Goal: Information Seeking & Learning: Learn about a topic

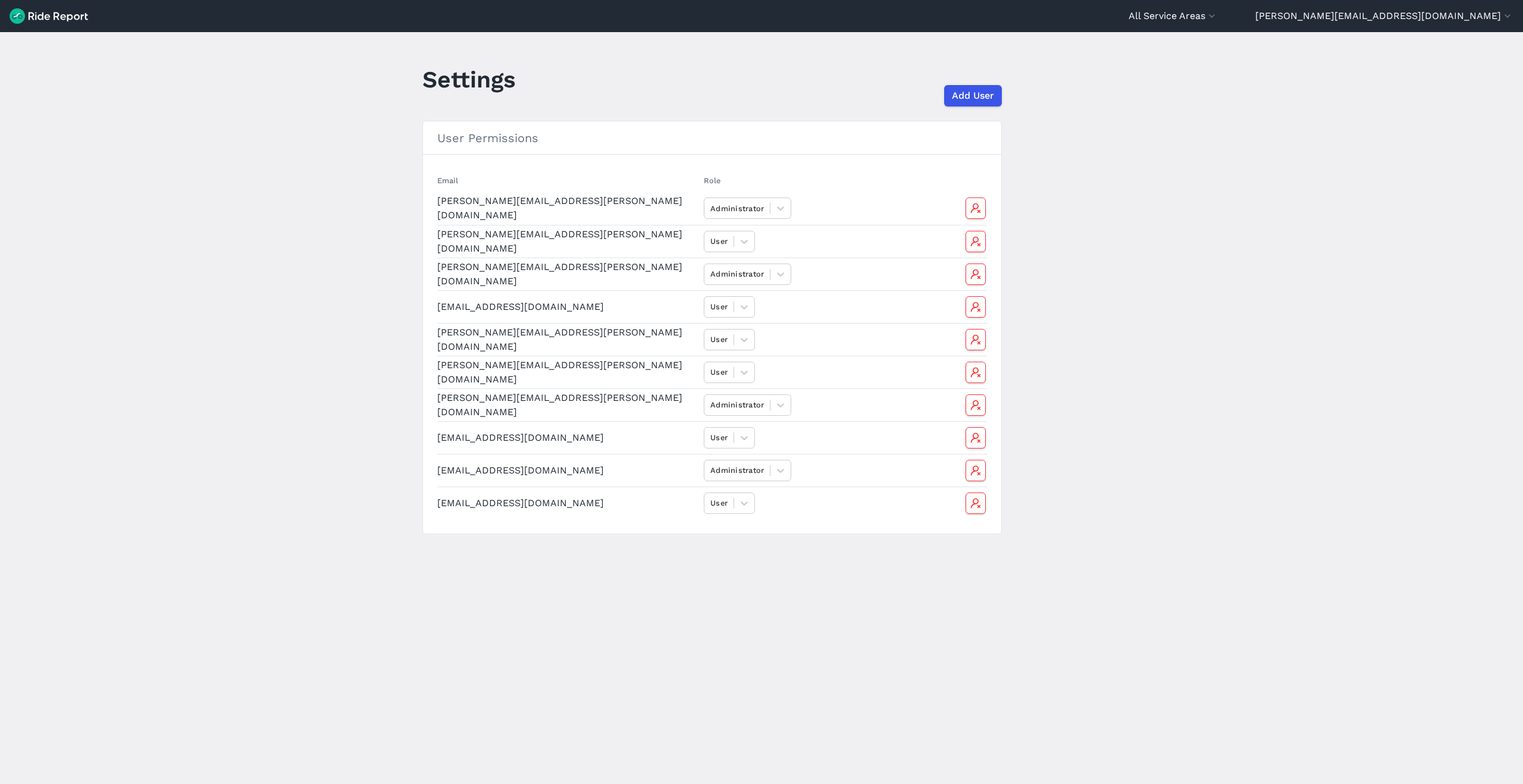
click at [37, 13] on img at bounding box center [48, 15] width 78 height 15
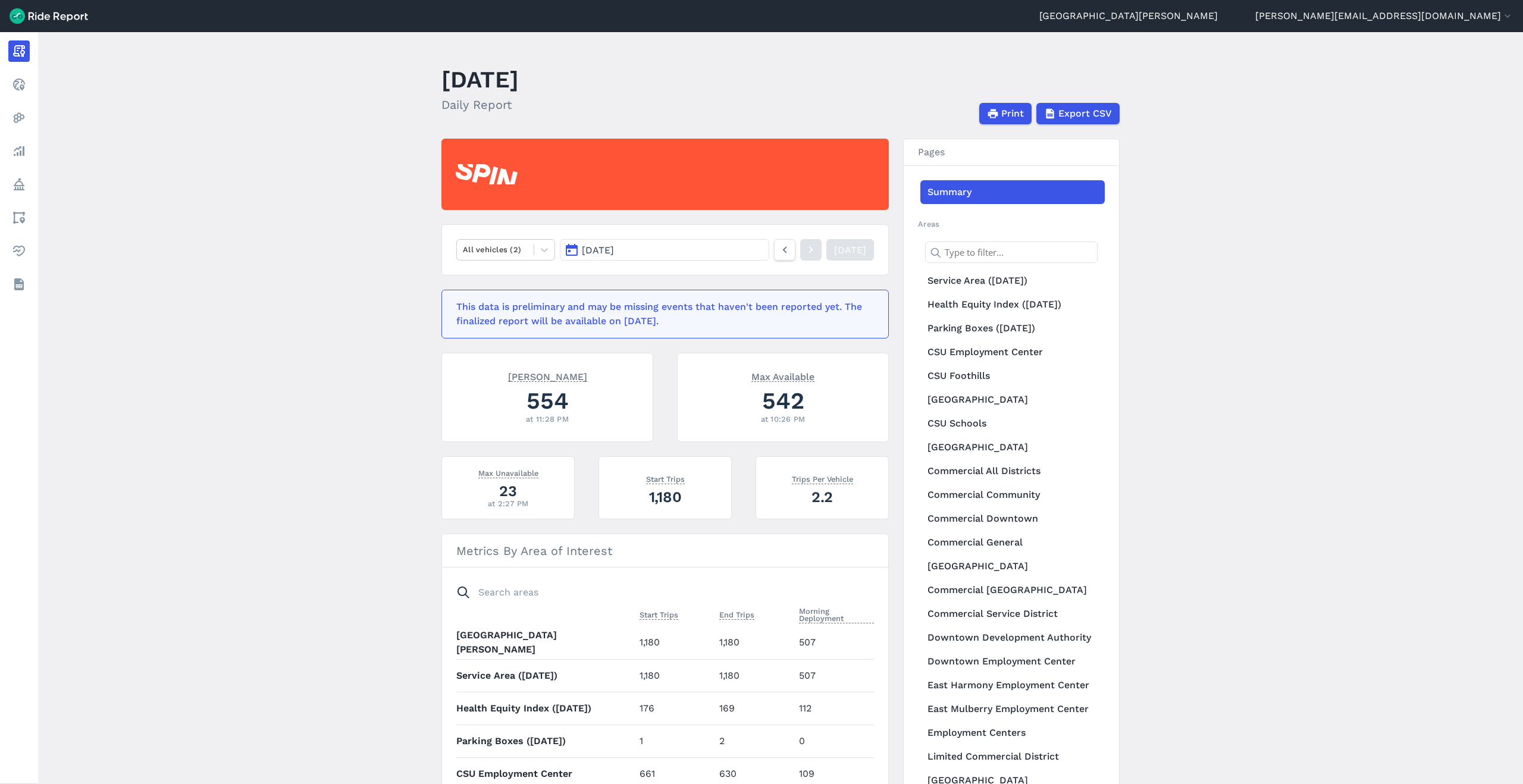
click at [722, 254] on button "[DATE]" at bounding box center [664, 250] width 209 height 21
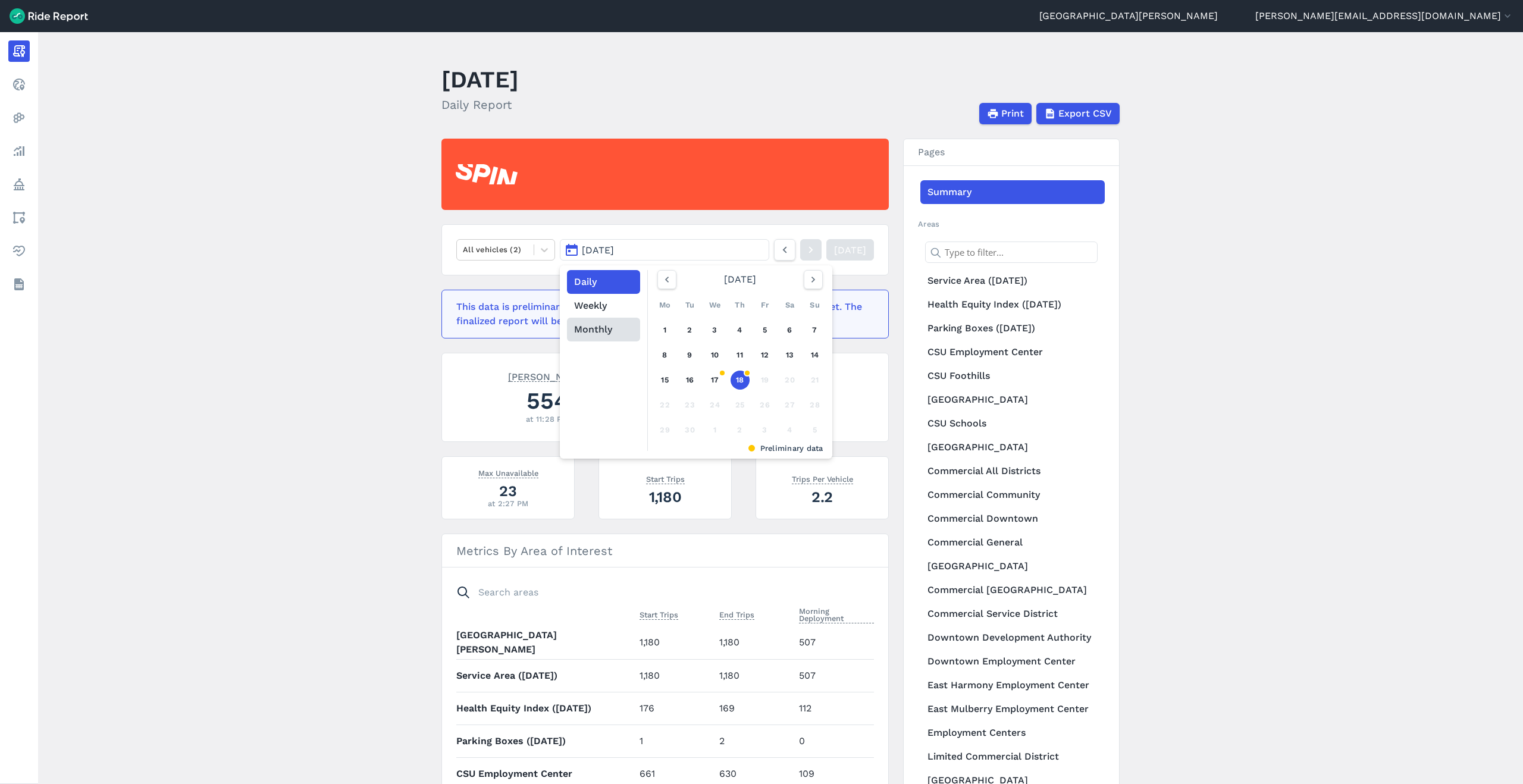
click at [606, 329] on button "Monthly" at bounding box center [603, 329] width 73 height 23
click at [737, 304] on link "Feb" at bounding box center [745, 308] width 41 height 29
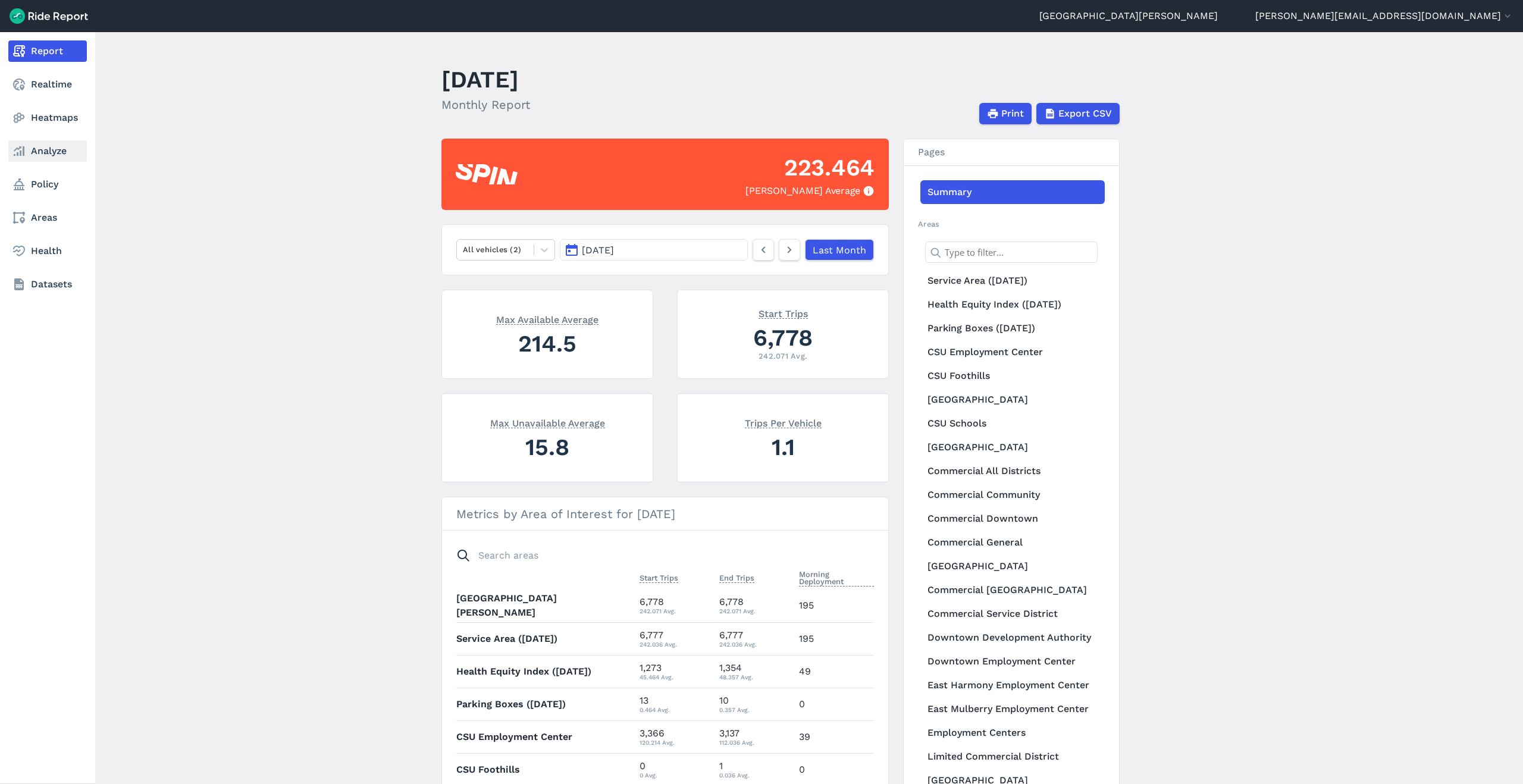
click at [40, 155] on link "Analyze" at bounding box center [47, 151] width 78 height 21
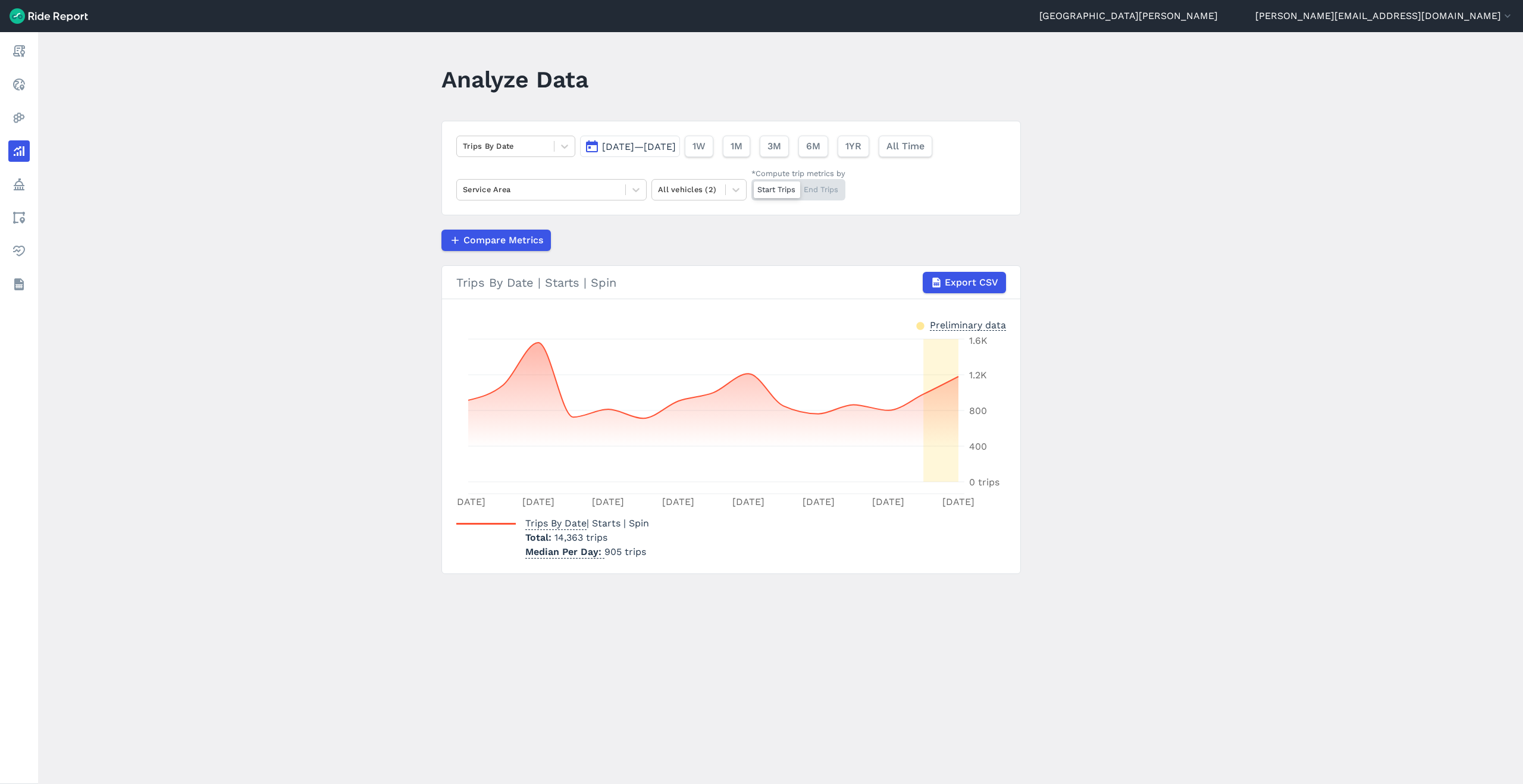
click at [672, 143] on span "[DATE]—[DATE]" at bounding box center [639, 146] width 74 height 11
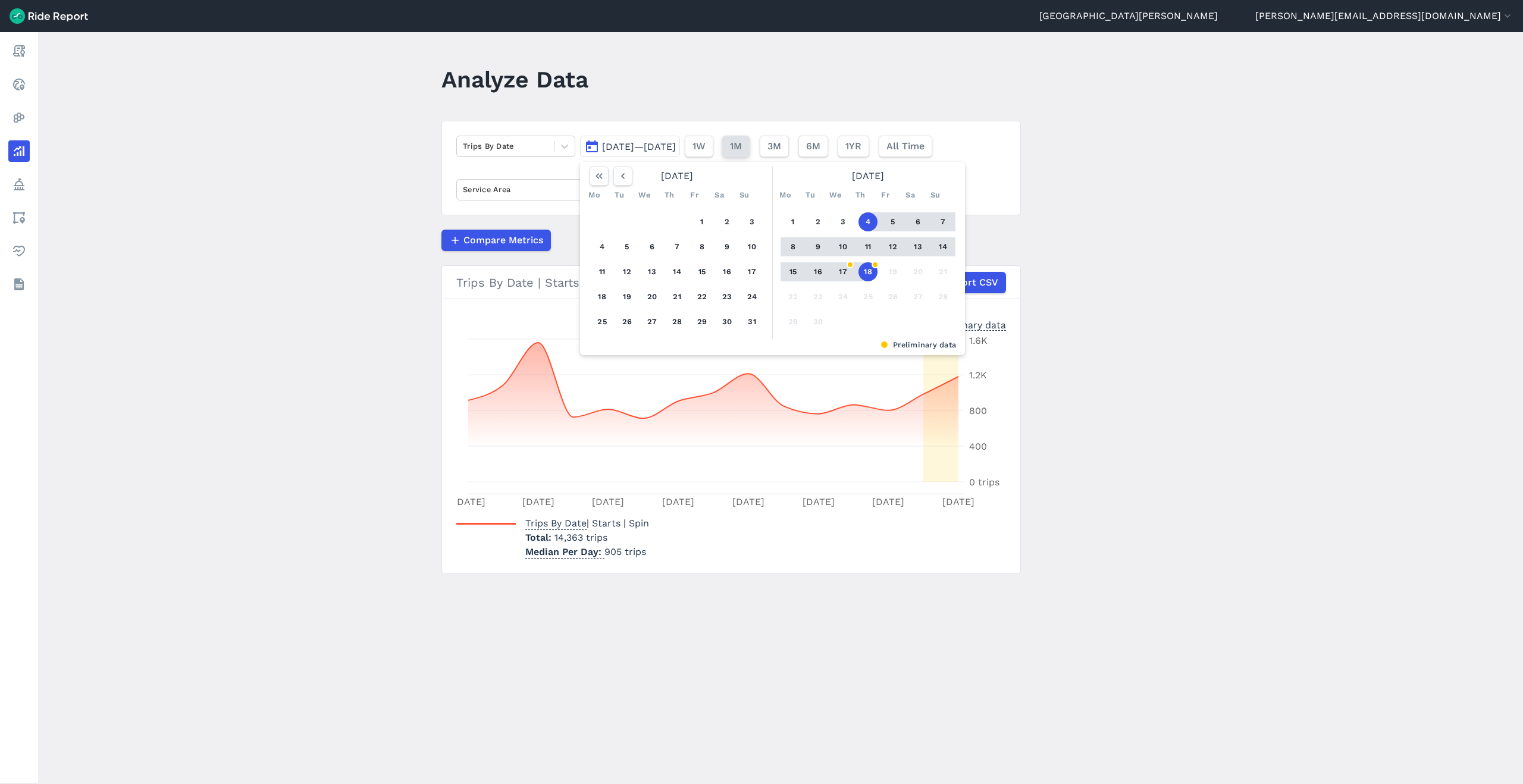
click at [742, 139] on span "1M" at bounding box center [736, 146] width 12 height 14
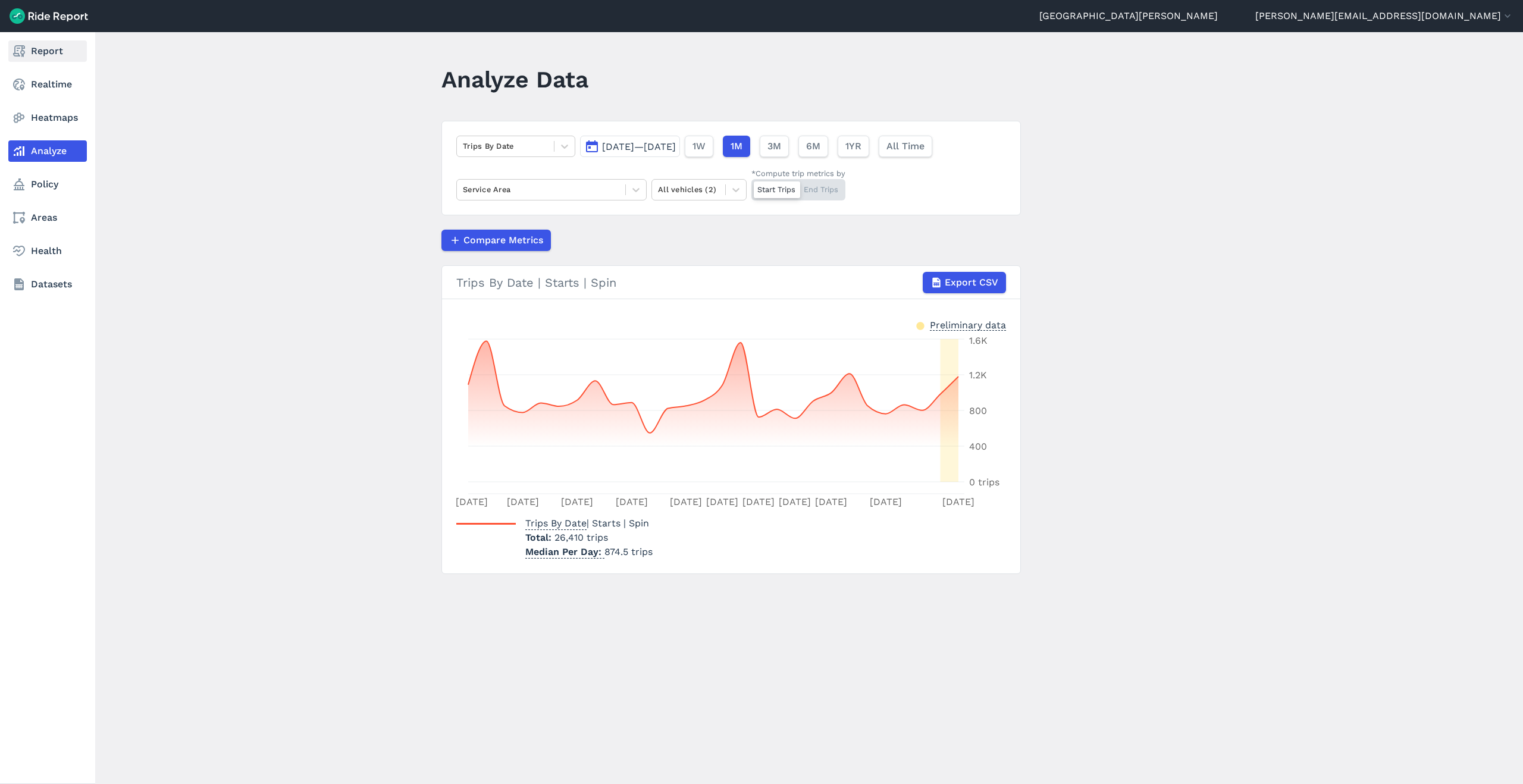
click at [29, 45] on link "Report" at bounding box center [47, 51] width 78 height 21
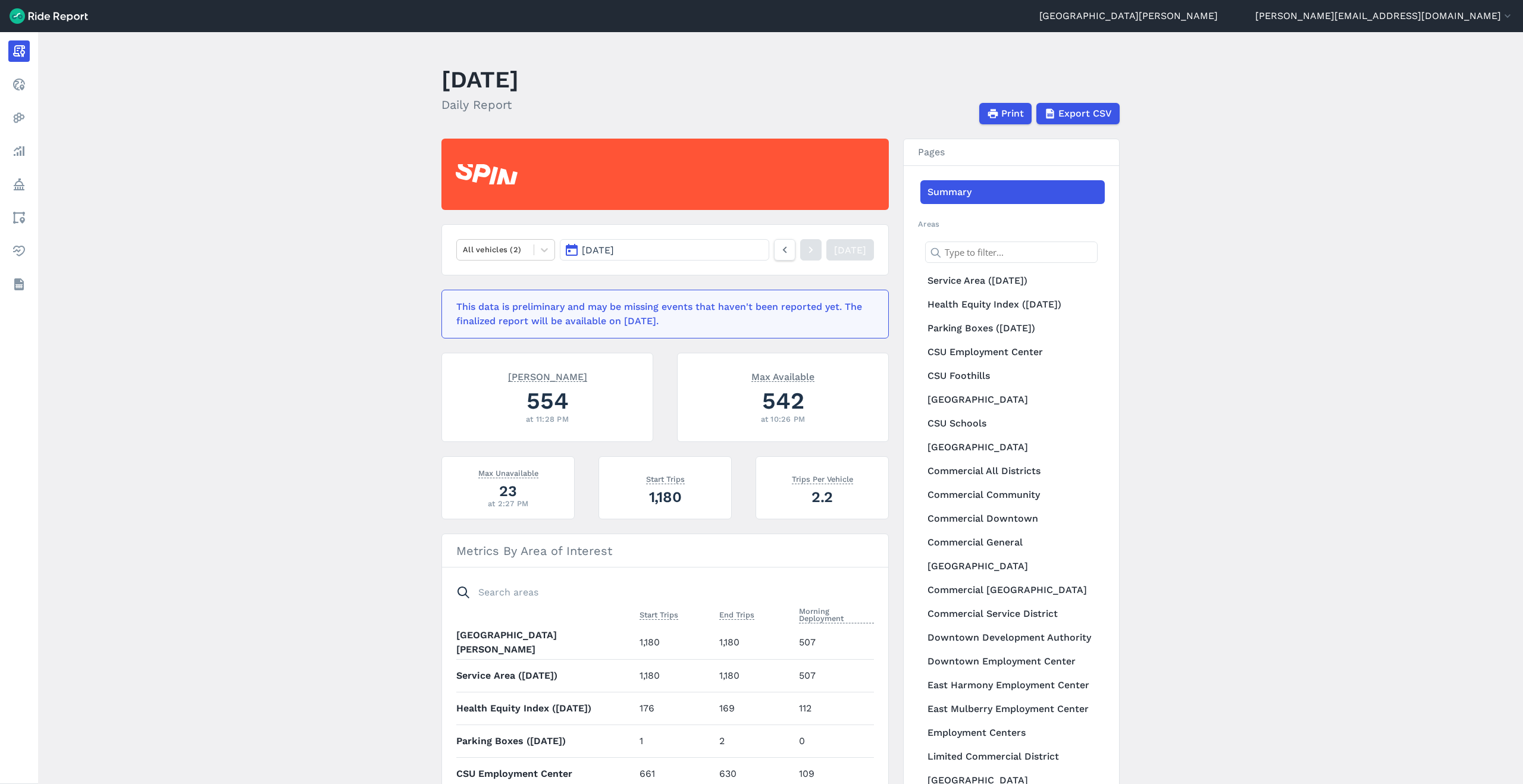
click at [682, 247] on button "[DATE]" at bounding box center [664, 250] width 209 height 21
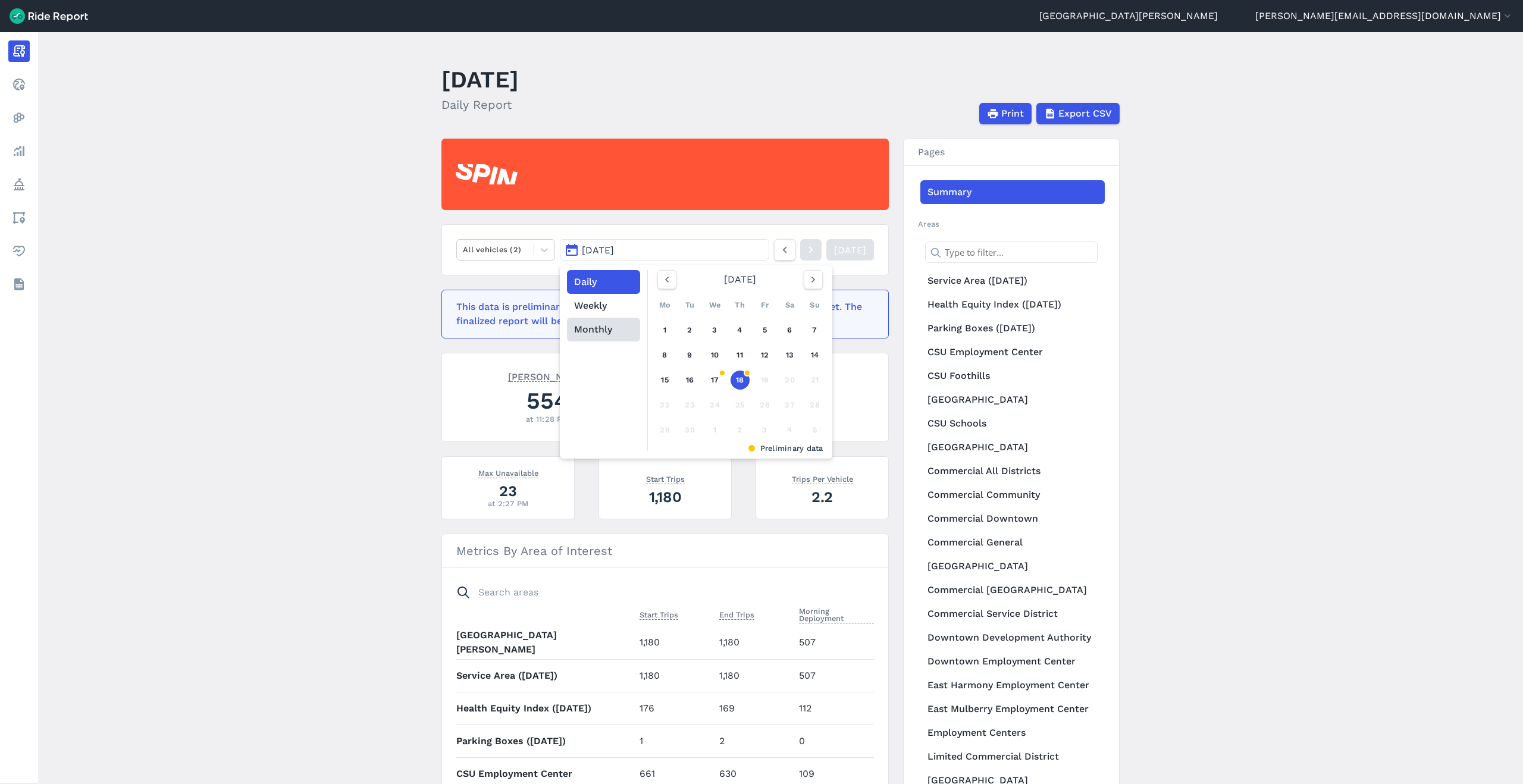
click at [599, 334] on button "Monthly" at bounding box center [603, 329] width 73 height 23
click at [1450, 17] on button "[PERSON_NAME][EMAIL_ADDRESS][DOMAIN_NAME]" at bounding box center [1384, 15] width 258 height 14
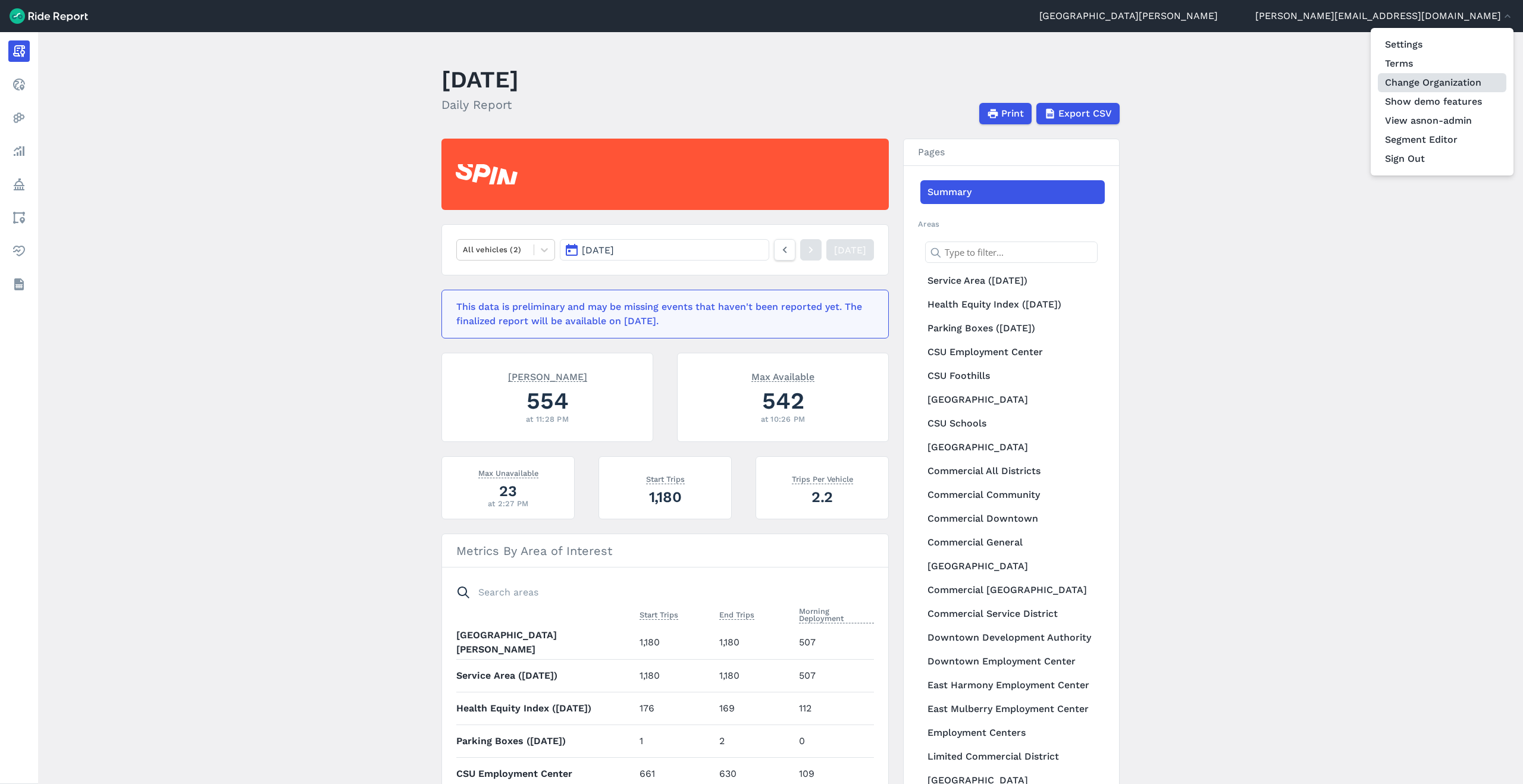
click at [1428, 77] on link "Change Organization" at bounding box center [1442, 82] width 129 height 19
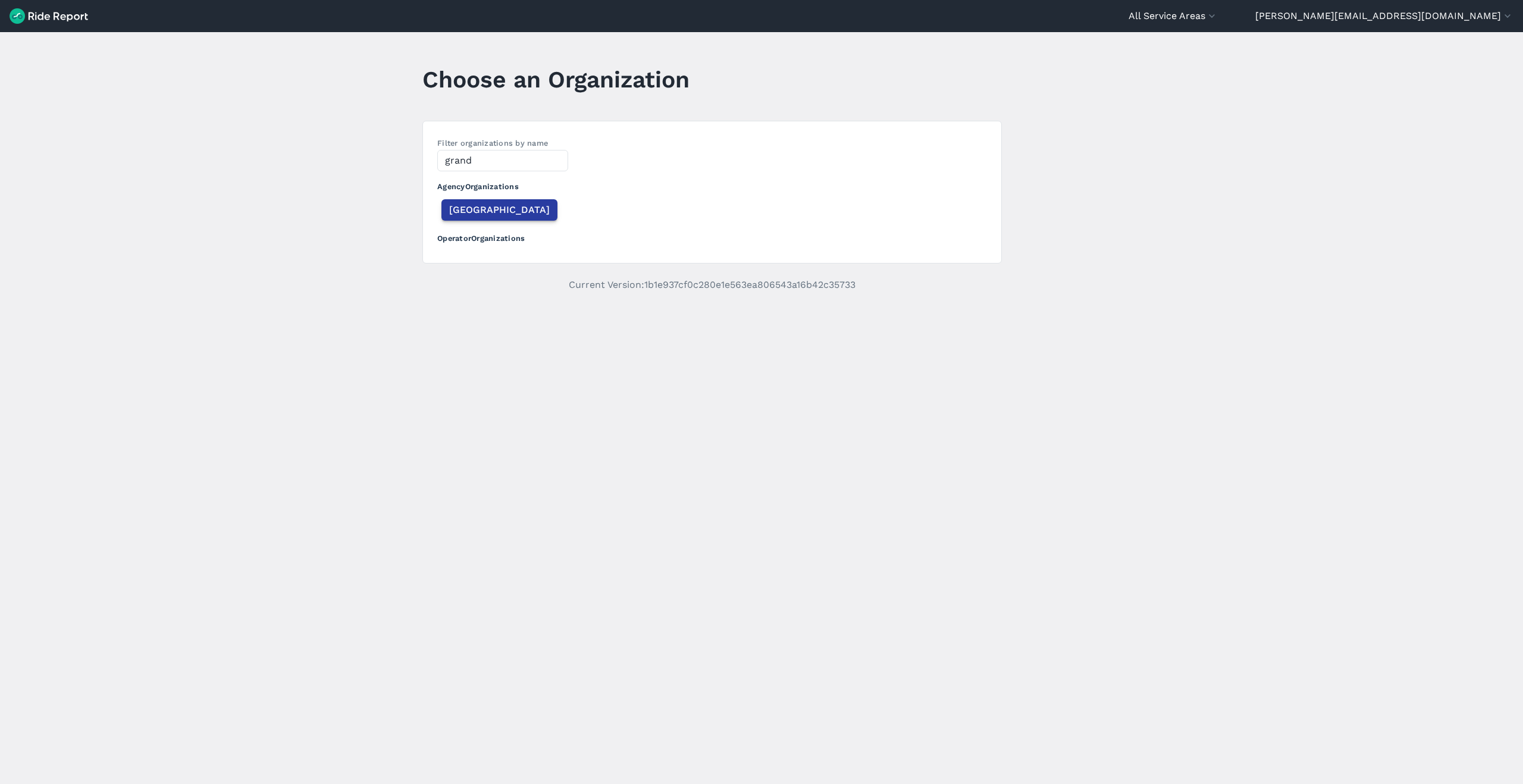
type input "grand"
click at [497, 204] on span "[GEOGRAPHIC_DATA]" at bounding box center [499, 210] width 101 height 14
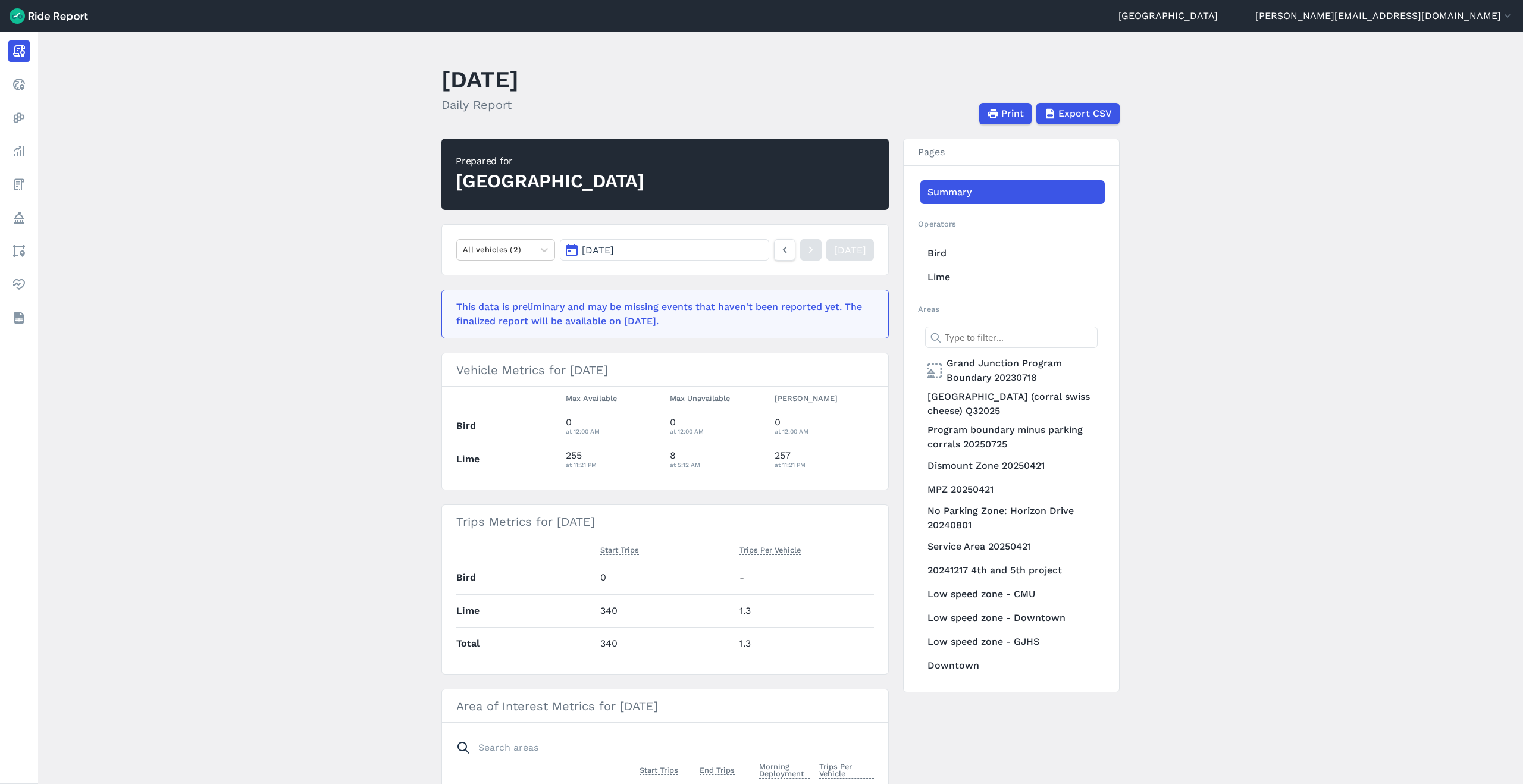
click at [667, 246] on button "[DATE]" at bounding box center [664, 250] width 209 height 21
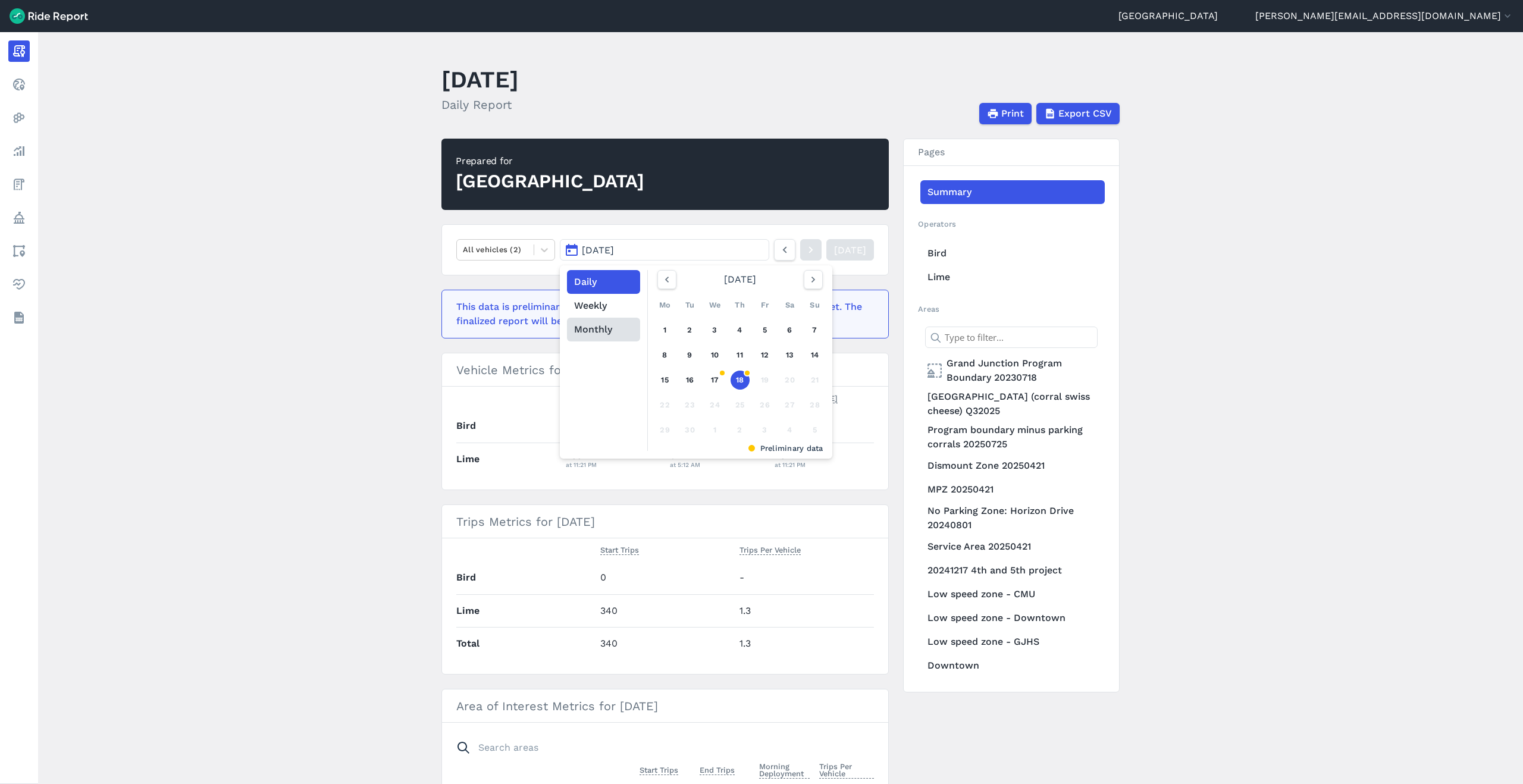
click at [591, 331] on button "Monthly" at bounding box center [603, 329] width 73 height 23
click at [799, 348] on link "Jun" at bounding box center [800, 345] width 40 height 29
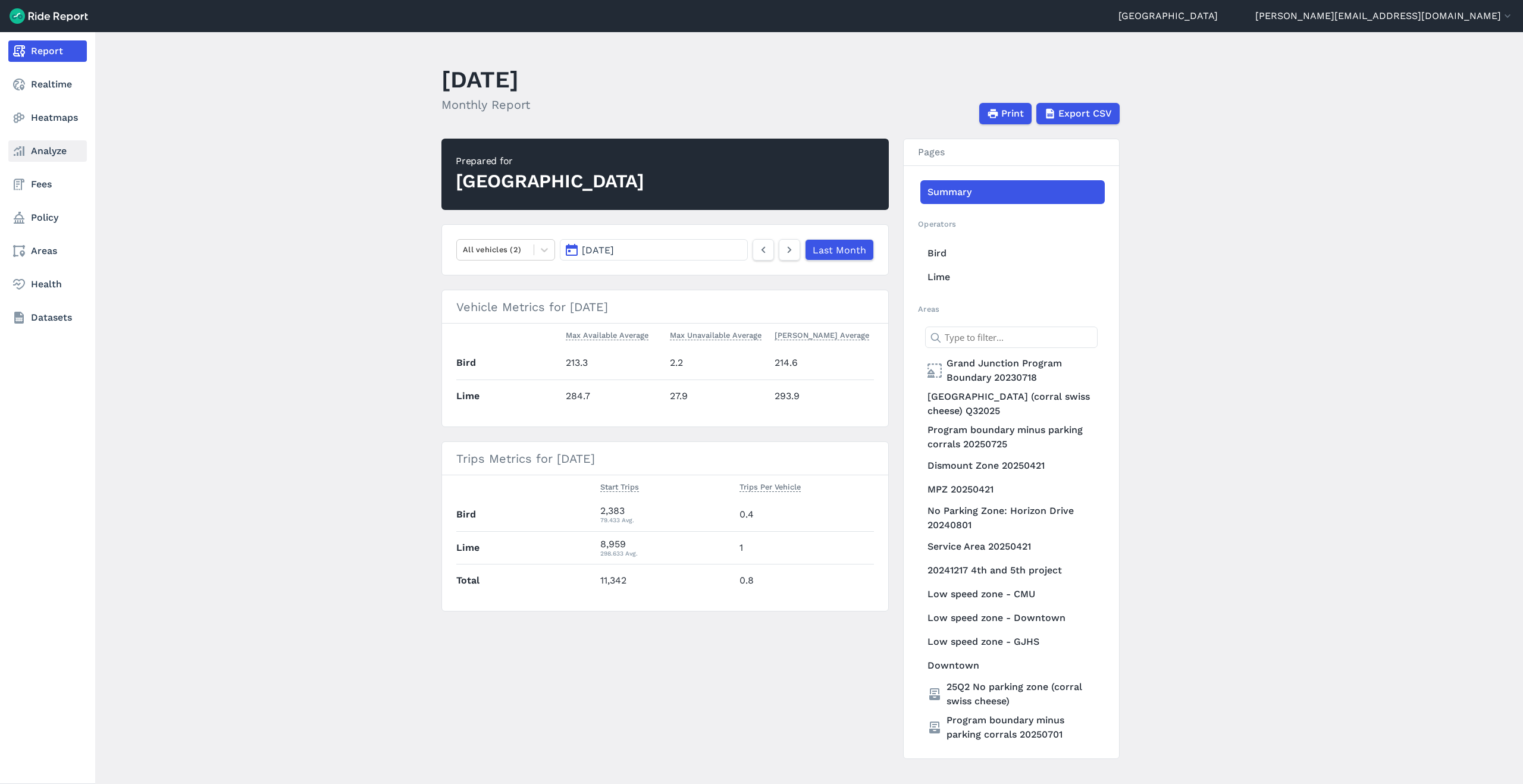
click at [29, 154] on link "Analyze" at bounding box center [47, 151] width 78 height 21
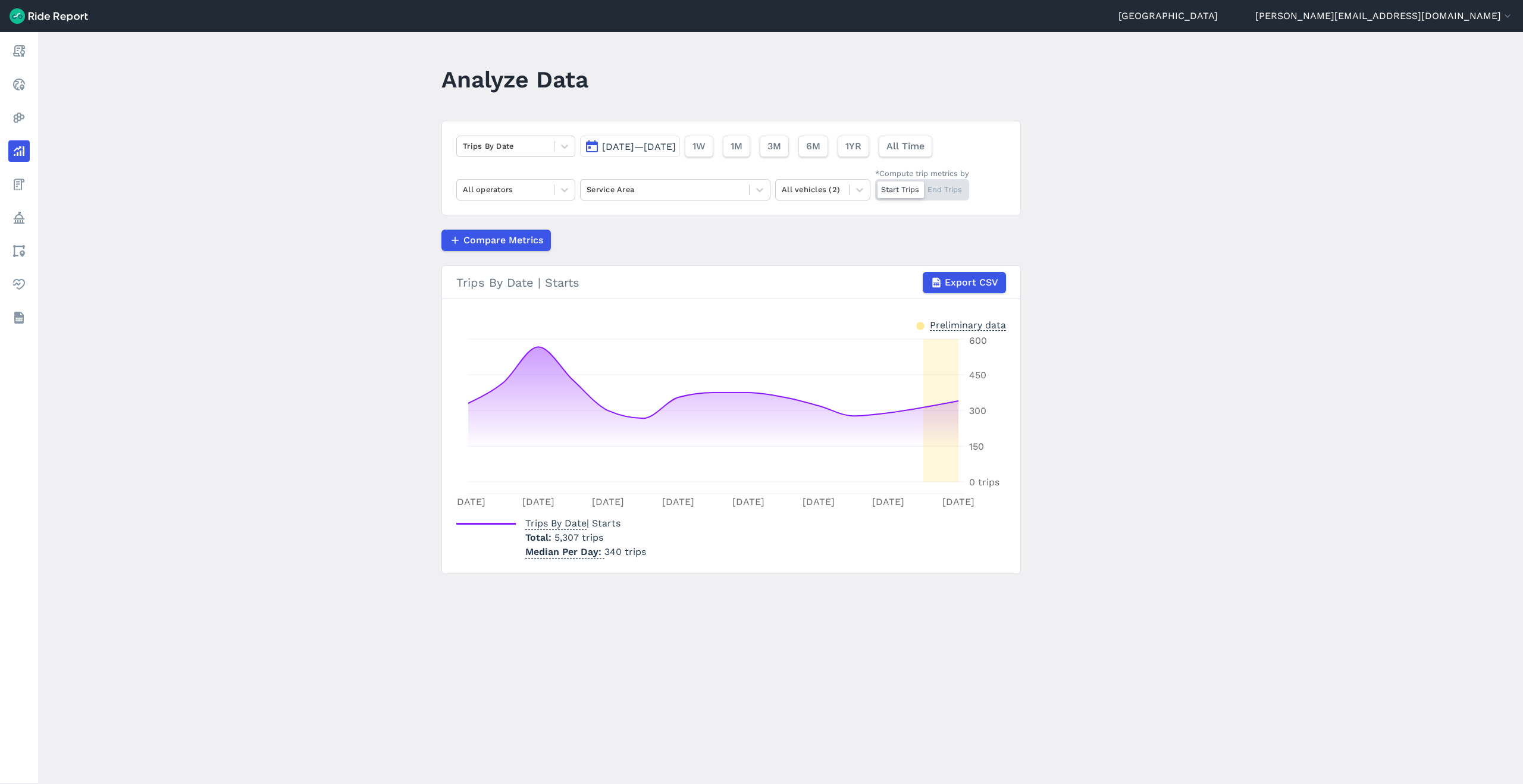
click at [663, 147] on span "[DATE]—[DATE]" at bounding box center [639, 146] width 74 height 11
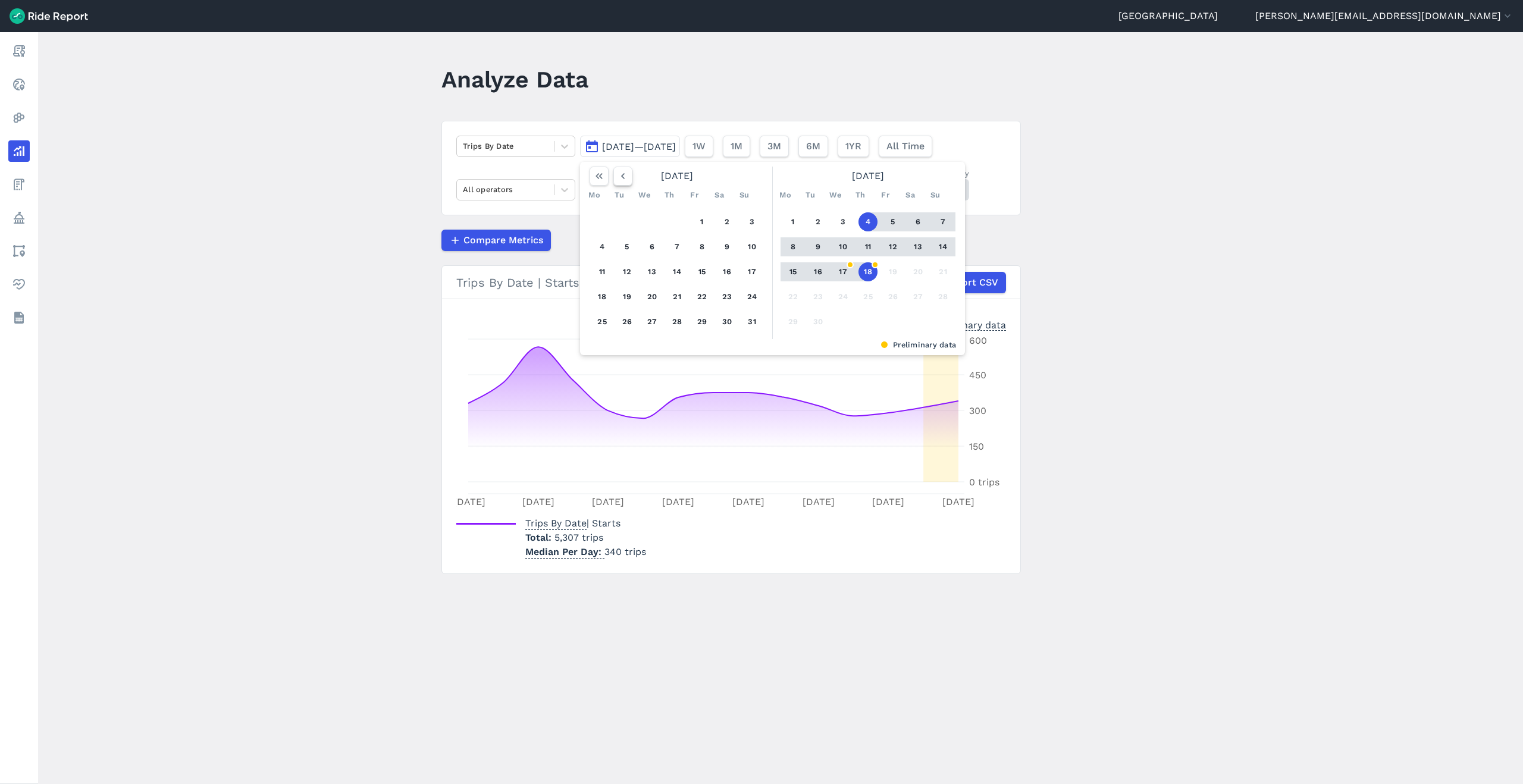
click at [621, 176] on use "button" at bounding box center [623, 176] width 3 height 6
click at [753, 219] on button "1" at bounding box center [752, 222] width 19 height 19
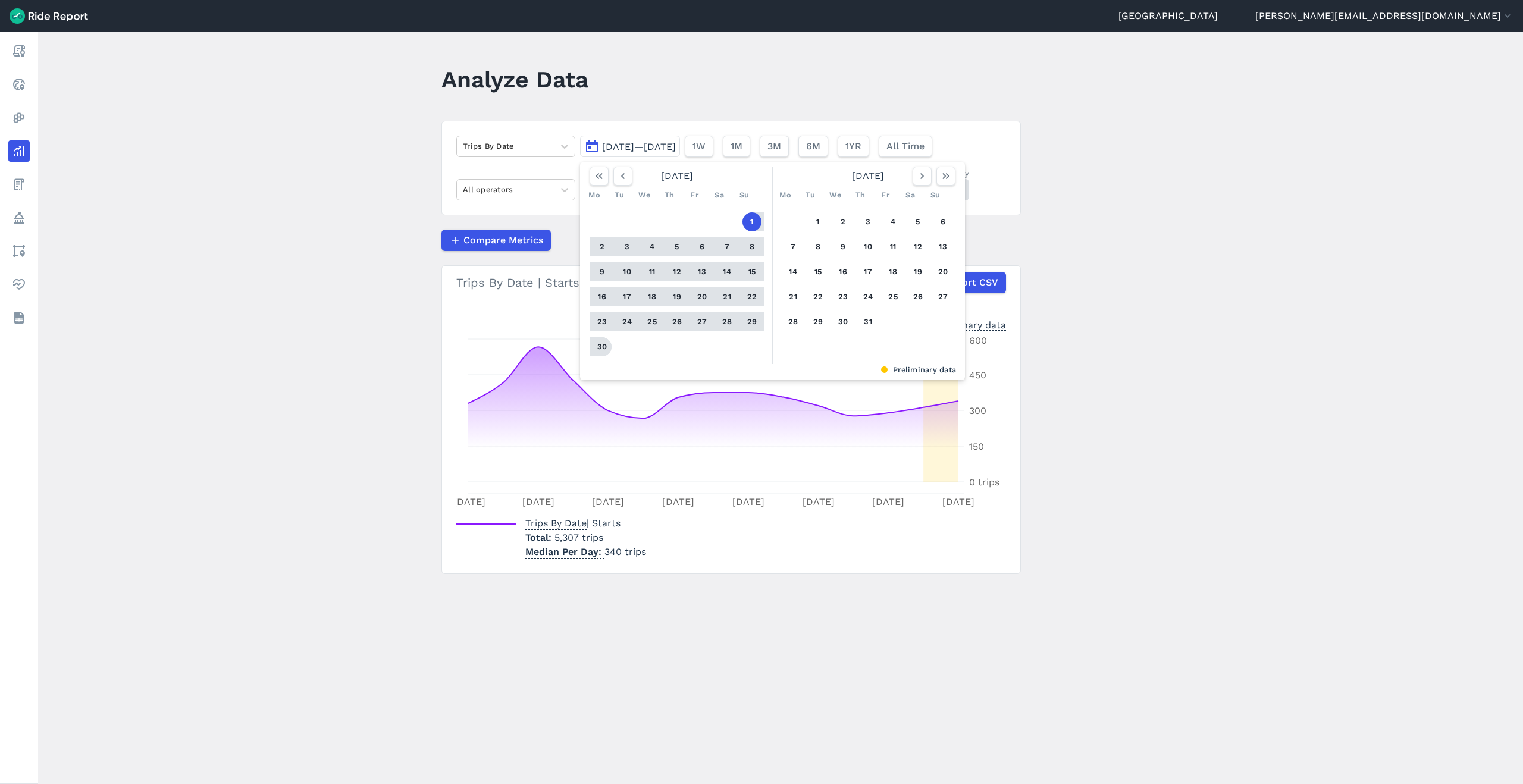
click at [601, 346] on button "30" at bounding box center [602, 346] width 19 height 19
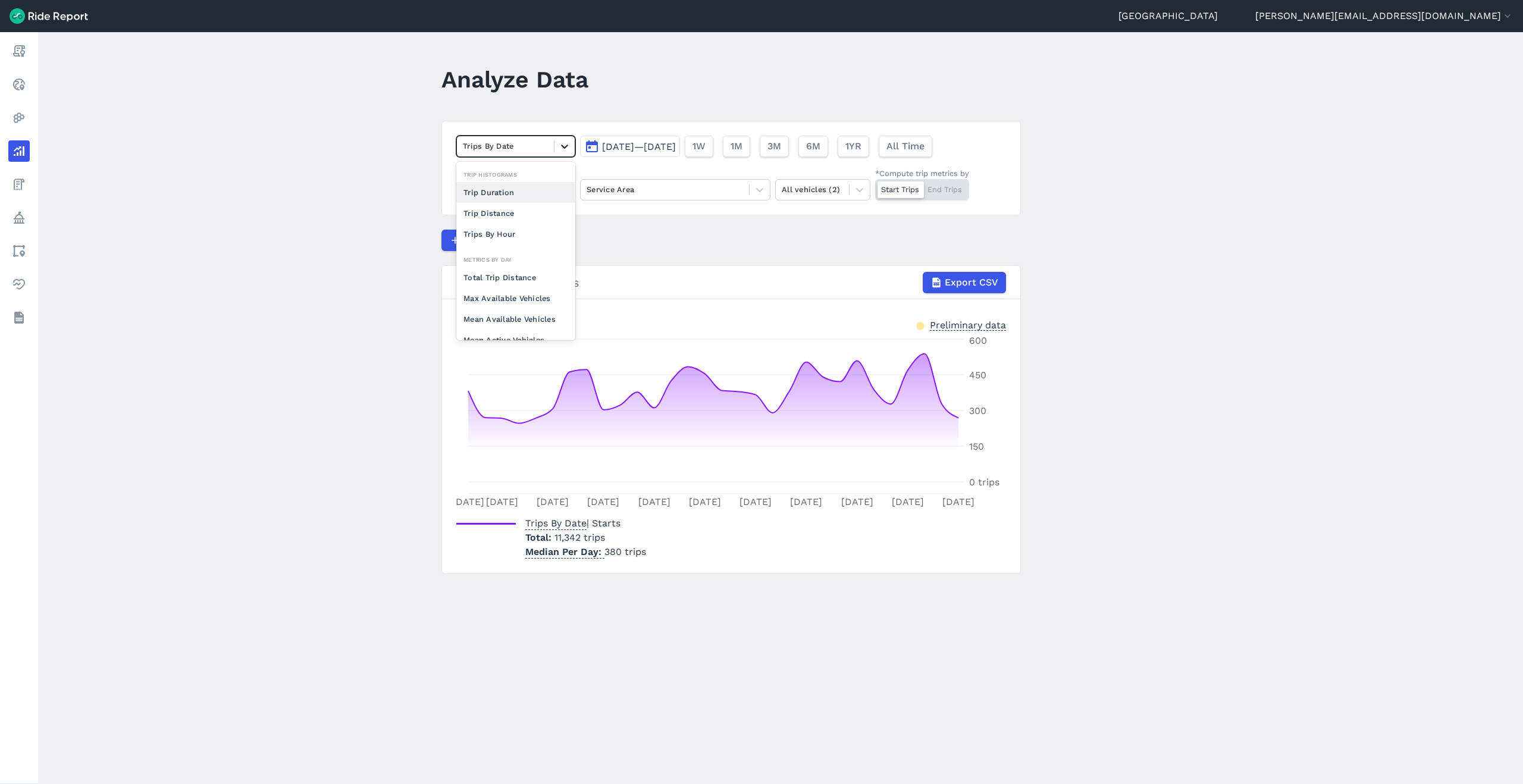
click at [559, 149] on icon at bounding box center [564, 146] width 12 height 12
click at [515, 273] on div "Total Trip Distance" at bounding box center [515, 277] width 119 height 21
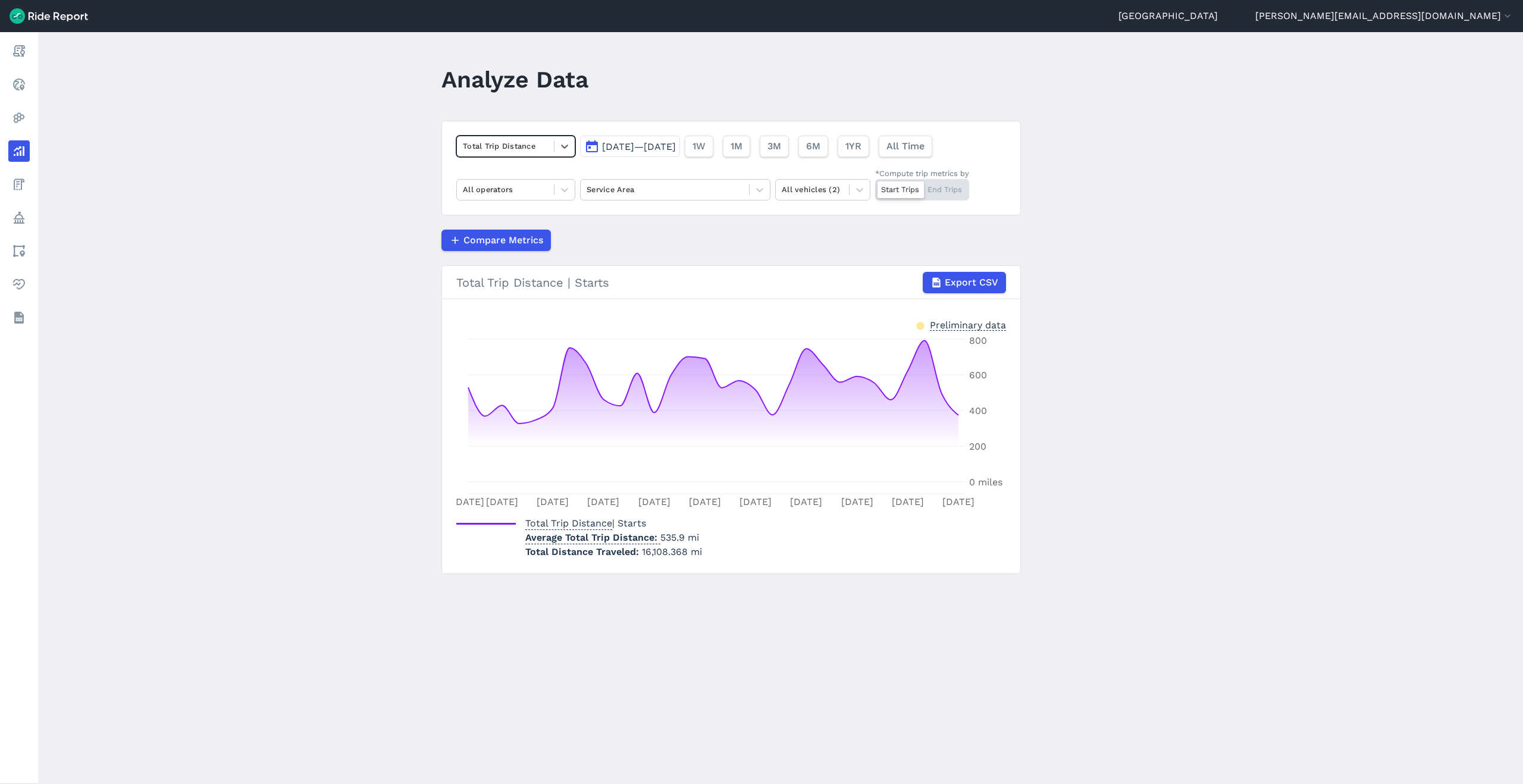
click at [532, 150] on div at bounding box center [505, 146] width 85 height 13
click at [507, 212] on div "Trip Distance" at bounding box center [515, 213] width 119 height 21
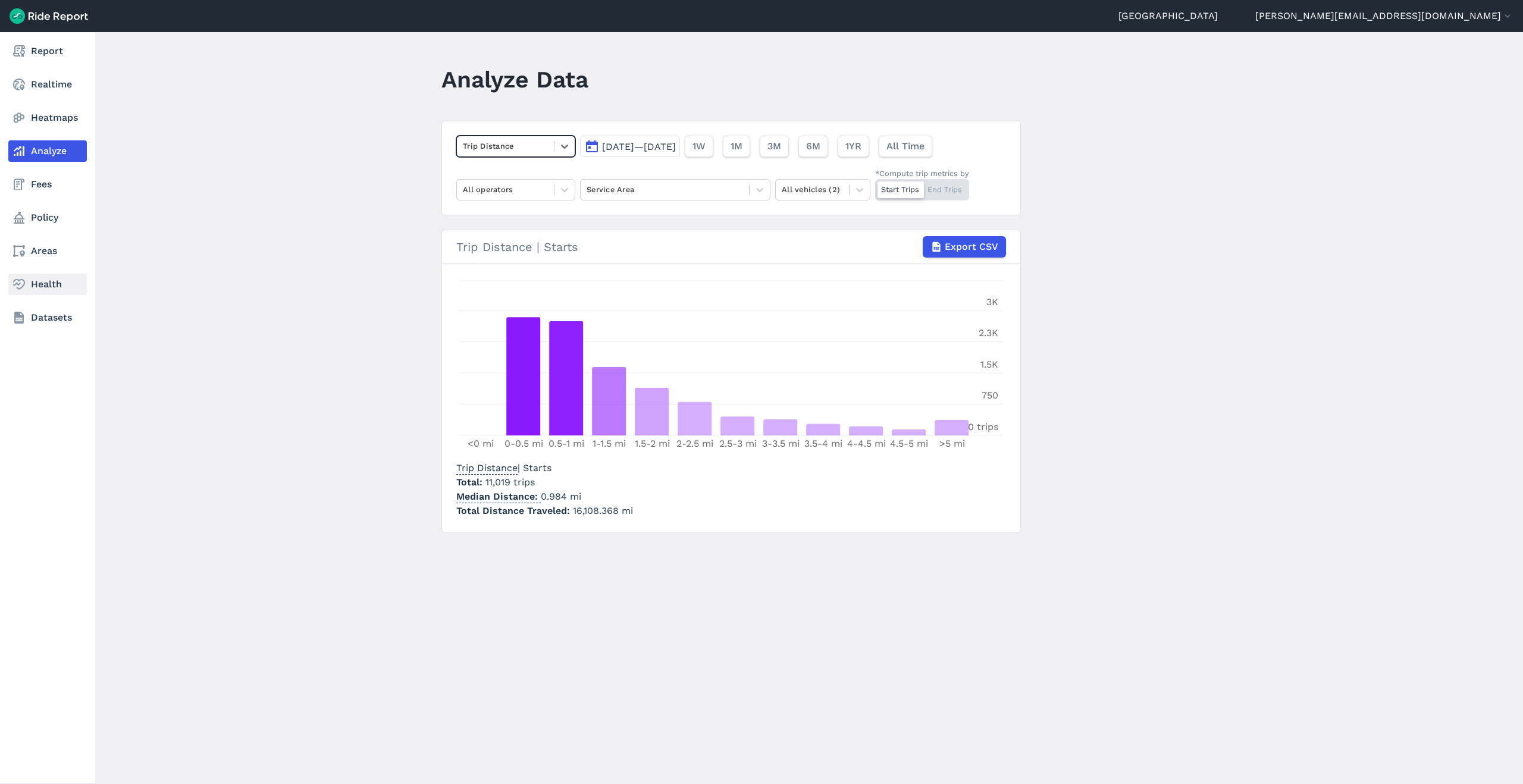
click at [42, 287] on link "Health" at bounding box center [47, 284] width 78 height 21
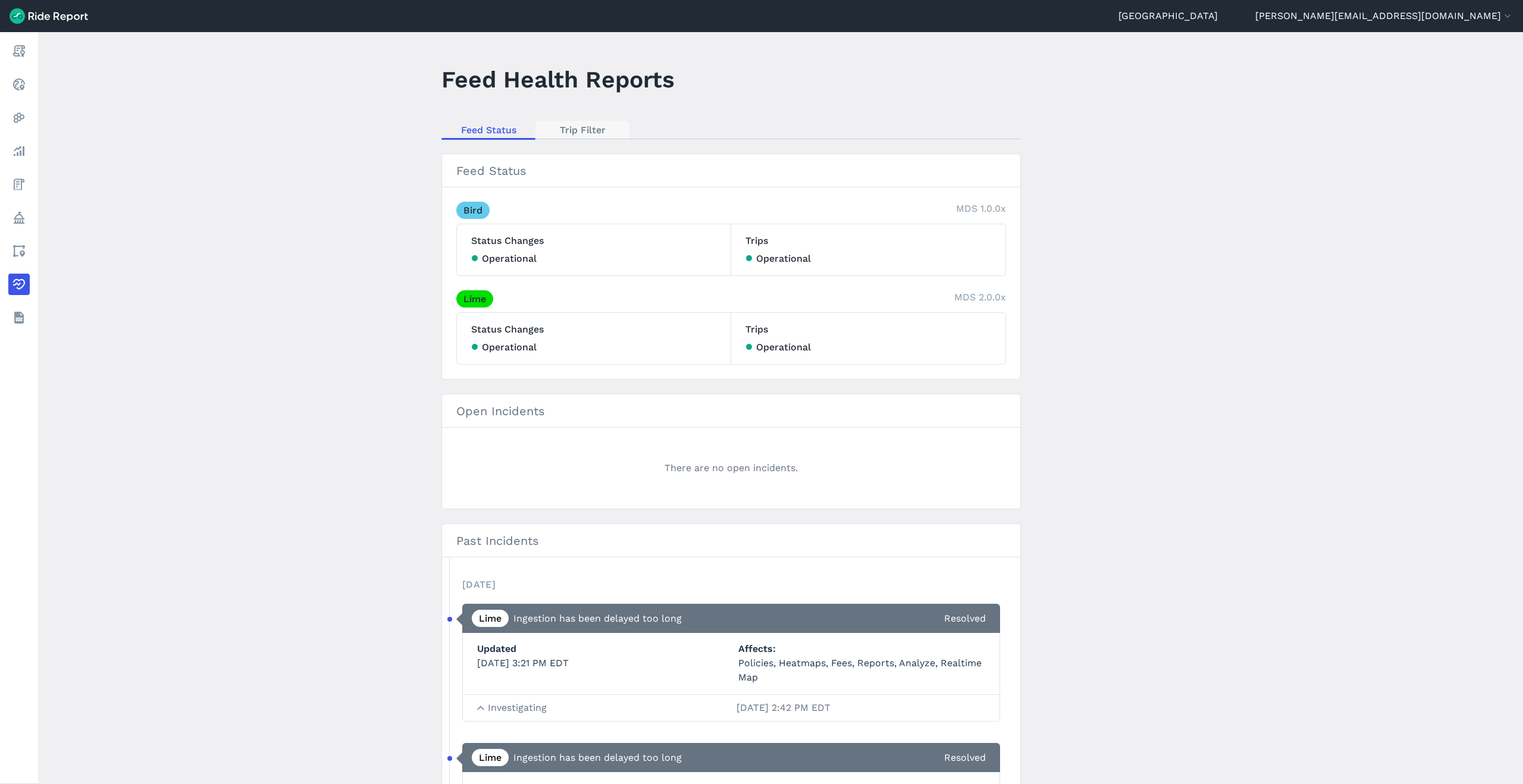
click at [584, 129] on link "Trip Filter" at bounding box center [583, 129] width 94 height 18
